Goal: Task Accomplishment & Management: Complete application form

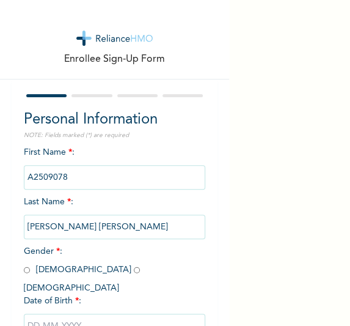
click at [27, 269] on input "radio" at bounding box center [27, 270] width 6 height 12
radio input "true"
click at [93, 313] on input "text" at bounding box center [115, 325] width 182 height 24
select select "9"
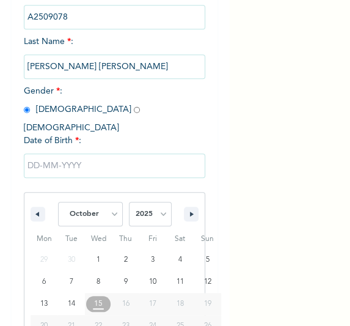
scroll to position [203, 0]
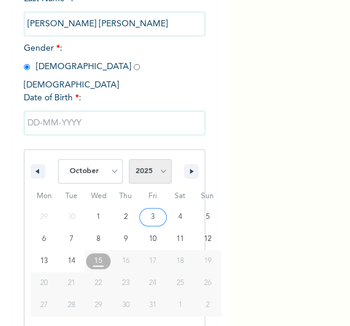
click at [163, 159] on select "2025 2024 2023 2022 2021 2020 2019 2018 2017 2016 2015 2014 2013 2012 2011 2010…" at bounding box center [150, 171] width 43 height 24
select select "1998"
click at [129, 159] on select "2025 2024 2023 2022 2021 2020 2019 2018 2017 2016 2015 2014 2013 2012 2011 2010…" at bounding box center [150, 171] width 43 height 24
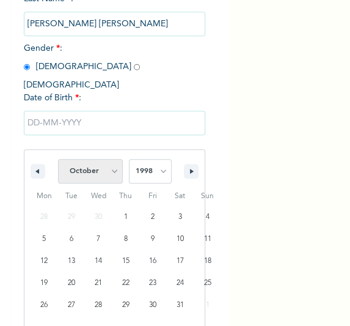
click at [103, 160] on select "January February March April May June July August September October November De…" at bounding box center [90, 171] width 65 height 24
select select "3"
click at [58, 159] on select "January February March April May June July August September October November De…" at bounding box center [90, 171] width 65 height 24
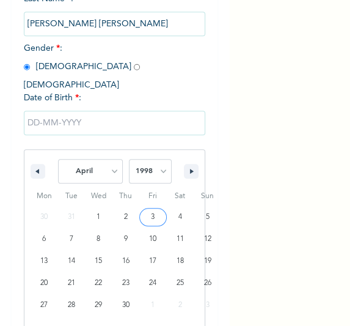
type input "04/03/1998"
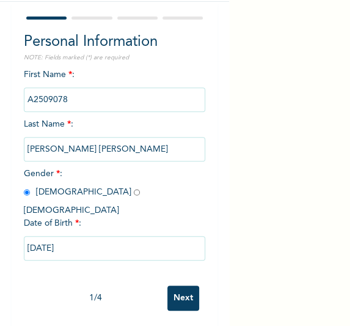
click at [175, 285] on input "Next" at bounding box center [183, 297] width 32 height 25
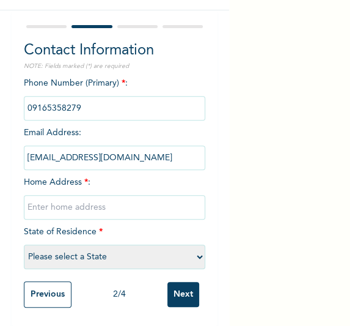
click at [148, 195] on input "text" at bounding box center [115, 207] width 182 height 24
type input "[GEOGRAPHIC_DATA]"
select select "25"
click at [181, 282] on input "Next" at bounding box center [183, 294] width 32 height 25
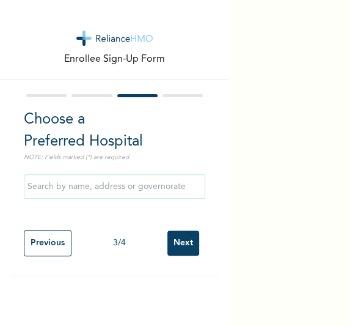
scroll to position [0, 0]
click at [170, 249] on input "Next" at bounding box center [183, 242] width 32 height 25
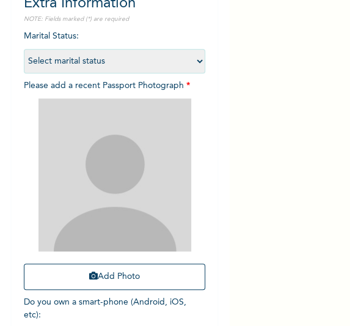
scroll to position [148, 0]
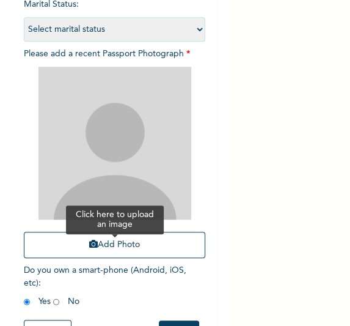
click at [149, 246] on button "Add Photo" at bounding box center [115, 245] width 182 height 26
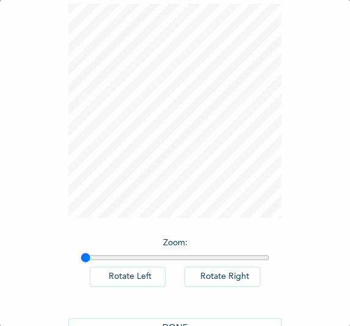
scroll to position [100, 0]
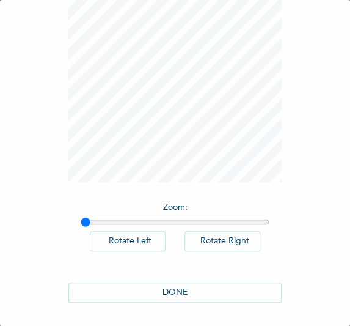
click at [213, 290] on button "DONE" at bounding box center [175, 292] width 214 height 20
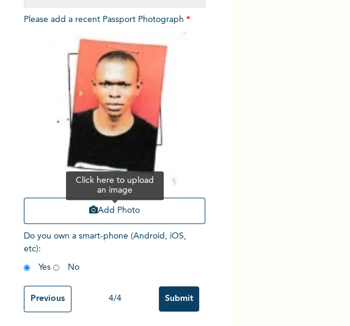
scroll to position [195, 0]
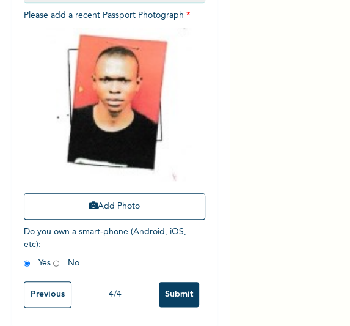
click at [175, 282] on input "Submit" at bounding box center [179, 294] width 40 height 25
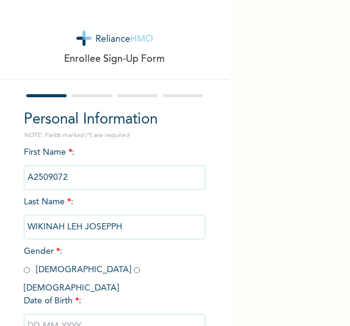
click at [24, 268] on input "radio" at bounding box center [27, 270] width 6 height 12
radio input "true"
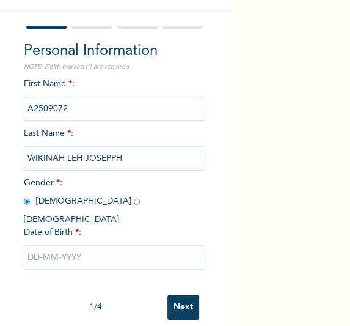
scroll to position [74, 0]
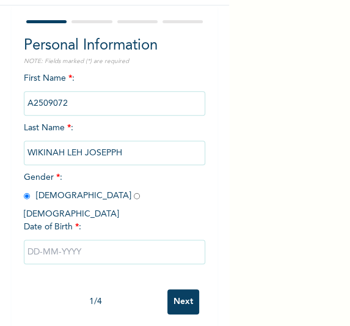
click at [70, 240] on input "text" at bounding box center [115, 252] width 182 height 24
select select "9"
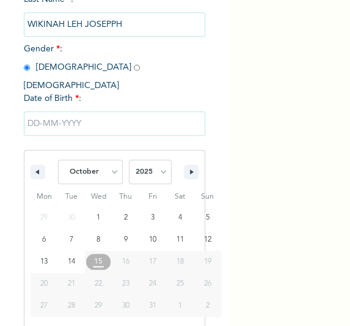
scroll to position [203, 0]
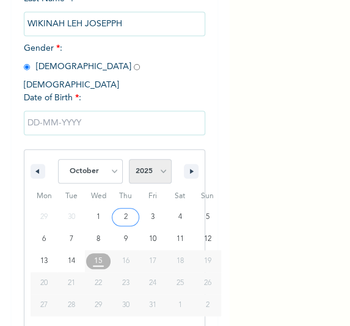
click at [153, 167] on select "2025 2024 2023 2022 2021 2020 2019 2018 2017 2016 2015 2014 2013 2012 2011 2010…" at bounding box center [150, 171] width 43 height 24
select select "1968"
click at [129, 159] on select "2025 2024 2023 2022 2021 2020 2019 2018 2017 2016 2015 2014 2013 2012 2011 2010…" at bounding box center [150, 171] width 43 height 24
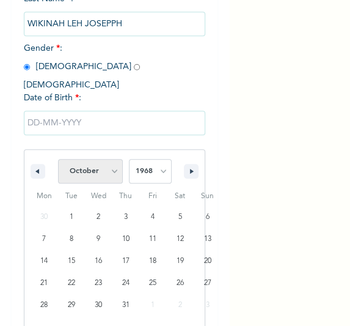
click at [101, 170] on select "January February March April May June July August September October November De…" at bounding box center [90, 171] width 65 height 24
select select "2"
click at [58, 159] on select "January February March April May June July August September October November De…" at bounding box center [90, 171] width 65 height 24
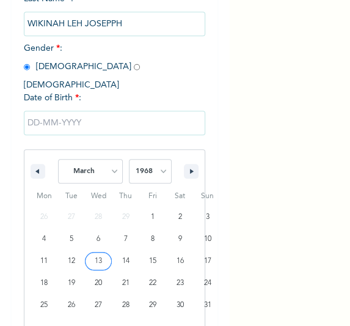
type input "[DATE]"
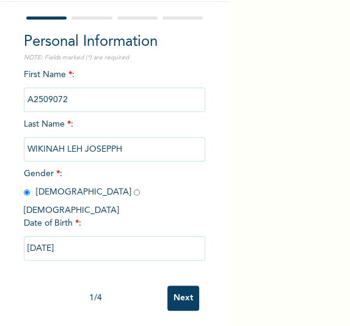
click at [180, 285] on input "Next" at bounding box center [183, 297] width 32 height 25
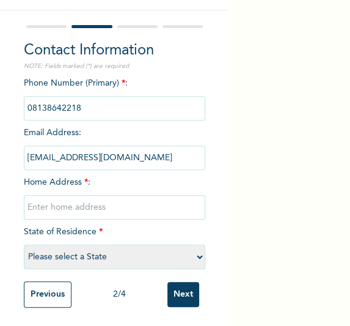
click at [125, 195] on input "text" at bounding box center [115, 207] width 182 height 24
type input "[GEOGRAPHIC_DATA]"
select select "25"
click at [170, 291] on input "Next" at bounding box center [183, 294] width 32 height 25
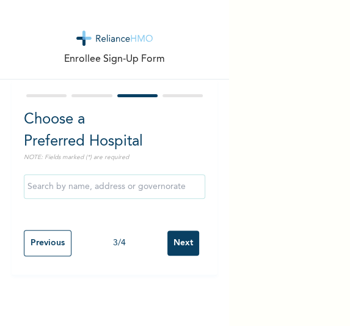
scroll to position [0, 0]
click at [170, 248] on input "Next" at bounding box center [183, 242] width 32 height 25
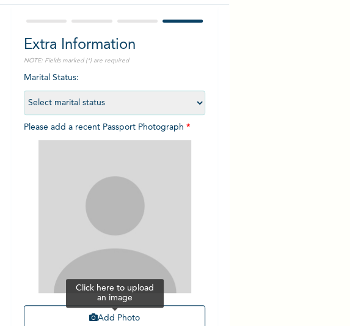
scroll to position [148, 0]
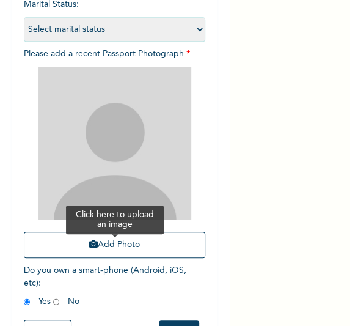
click at [130, 243] on button "Add Photo" at bounding box center [115, 245] width 182 height 26
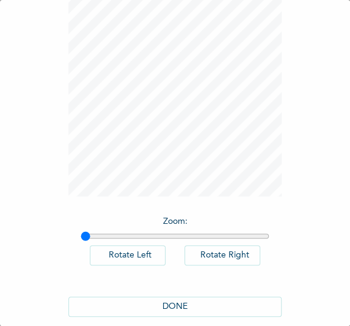
scroll to position [100, 0]
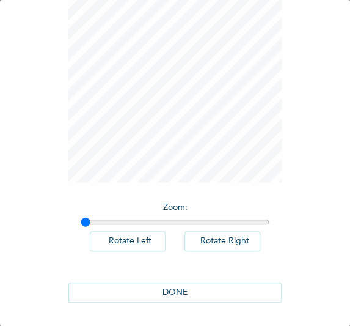
click at [194, 295] on button "DONE" at bounding box center [175, 292] width 214 height 20
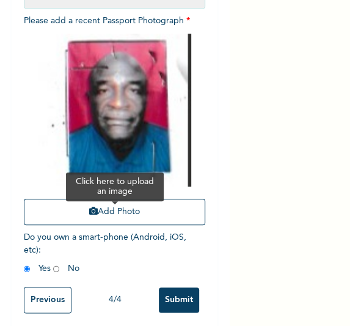
scroll to position [195, 0]
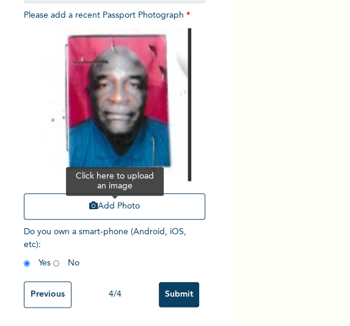
click at [167, 282] on input "Submit" at bounding box center [179, 294] width 40 height 25
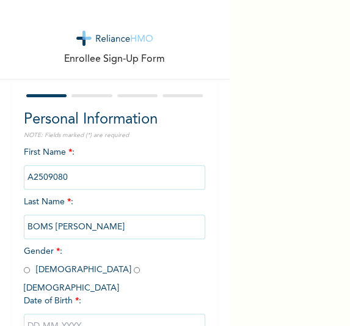
scroll to position [74, 0]
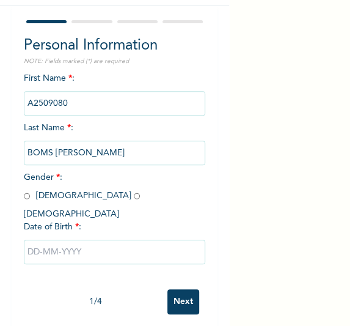
click at [29, 199] on span "Gender * : Male Female" at bounding box center [85, 195] width 122 height 45
click at [24, 197] on input "radio" at bounding box center [27, 196] width 6 height 12
radio input "true"
click at [60, 240] on input "text" at bounding box center [115, 252] width 182 height 24
select select "9"
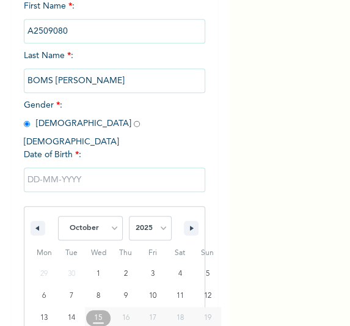
scroll to position [203, 0]
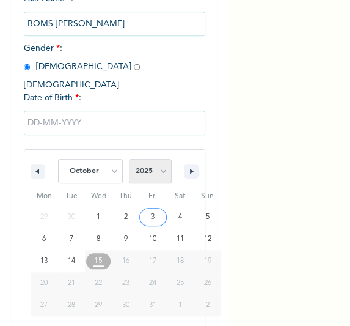
click at [161, 163] on select "2025 2024 2023 2022 2021 2020 2019 2018 2017 2016 2015 2014 2013 2012 2011 2010…" at bounding box center [150, 171] width 43 height 24
select select "1990"
click at [129, 159] on select "2025 2024 2023 2022 2021 2020 2019 2018 2017 2016 2015 2014 2013 2012 2011 2010…" at bounding box center [150, 171] width 43 height 24
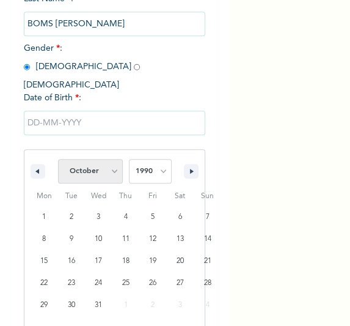
click at [109, 159] on select "January February March April May June July August September October November De…" at bounding box center [90, 171] width 65 height 24
select select "8"
click at [58, 159] on select "January February March April May June July August September October November De…" at bounding box center [90, 171] width 65 height 24
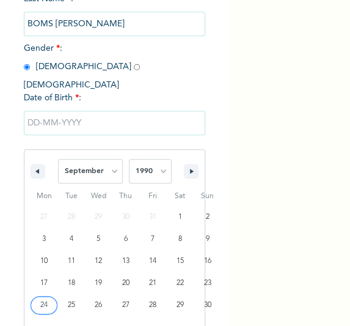
type input "09/24/1990"
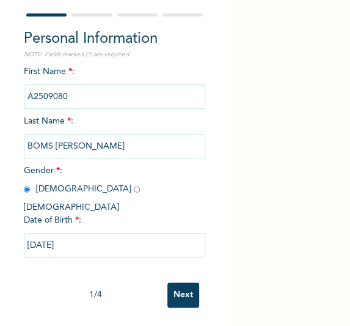
scroll to position [78, 0]
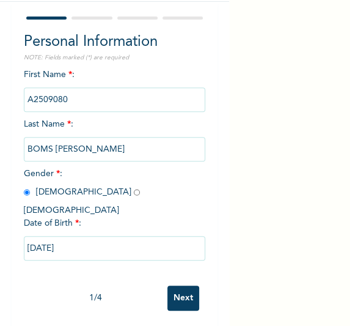
click at [177, 285] on input "Next" at bounding box center [183, 297] width 32 height 25
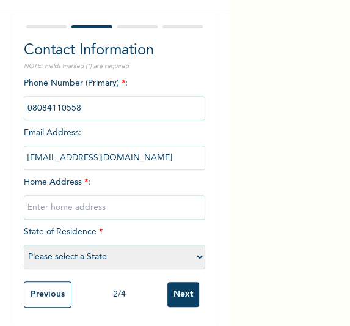
click at [141, 197] on input "text" at bounding box center [115, 207] width 182 height 24
type input "[GEOGRAPHIC_DATA]"
select select "25"
click at [173, 287] on input "Next" at bounding box center [183, 294] width 32 height 25
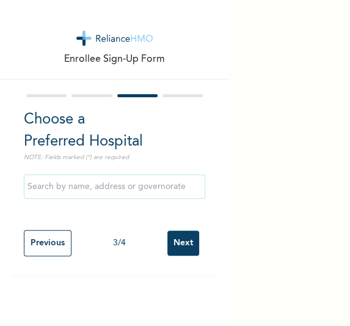
click at [176, 243] on input "Next" at bounding box center [183, 242] width 32 height 25
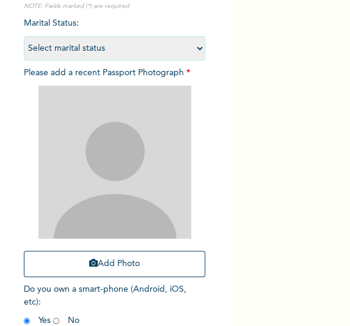
scroll to position [148, 0]
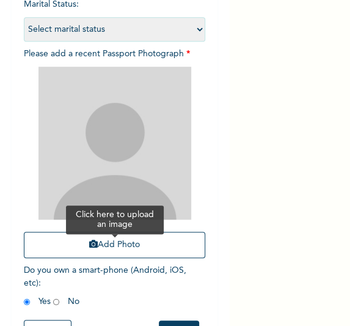
click at [139, 246] on button "Add Photo" at bounding box center [115, 245] width 182 height 26
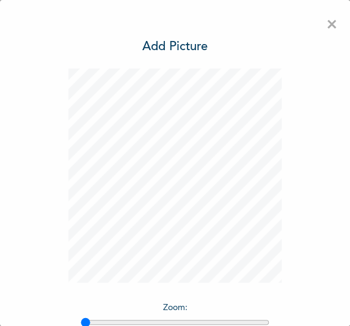
scroll to position [100, 0]
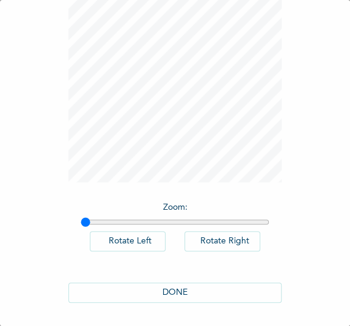
click at [196, 293] on button "DONE" at bounding box center [175, 292] width 214 height 20
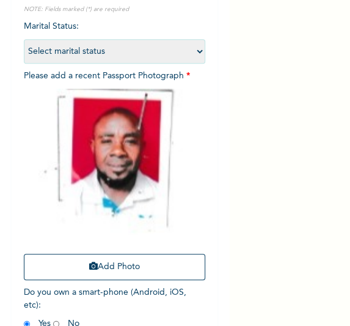
scroll to position [195, 0]
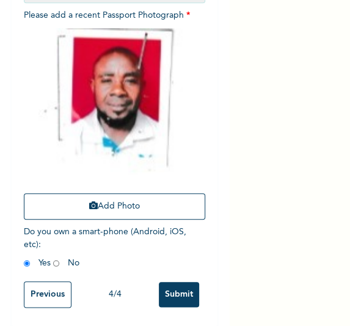
click at [168, 293] on input "Submit" at bounding box center [179, 294] width 40 height 25
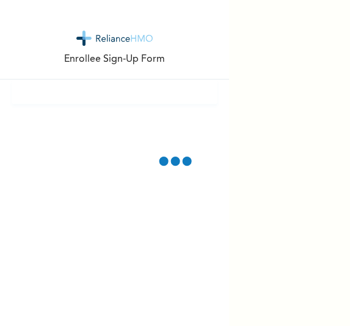
scroll to position [0, 0]
